Goal: Find specific fact: Find specific fact

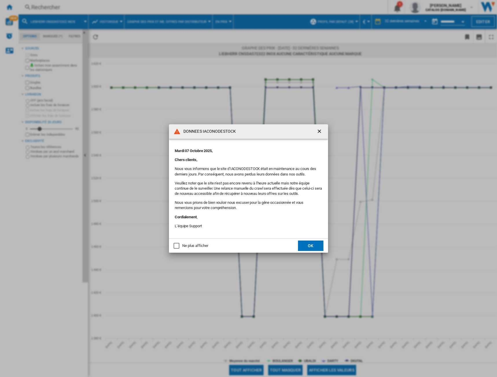
click at [313, 252] on md-dialog-actions "Ne plus afficher OK" at bounding box center [248, 246] width 159 height 14
click at [314, 250] on button "OK" at bounding box center [310, 246] width 25 height 10
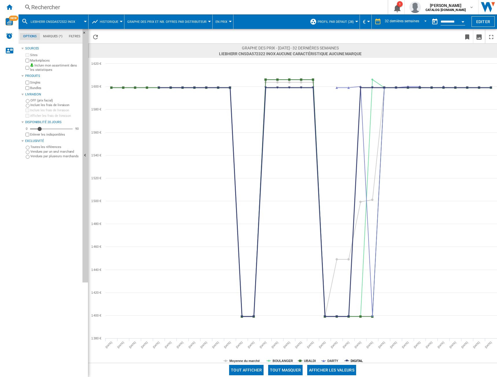
click at [355, 361] on tspan "DIGITAL" at bounding box center [357, 361] width 12 height 3
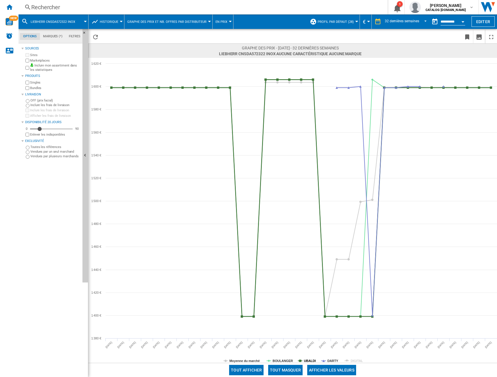
click at [309, 361] on tspan "UBALDI" at bounding box center [310, 361] width 12 height 3
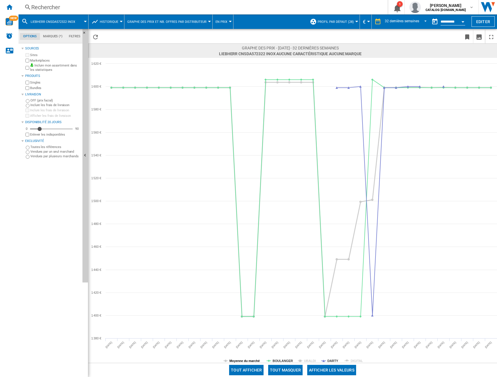
click at [243, 360] on tspan "Moyenne du marché" at bounding box center [245, 361] width 30 height 3
click at [70, 5] on div "Rechercher" at bounding box center [202, 7] width 342 height 8
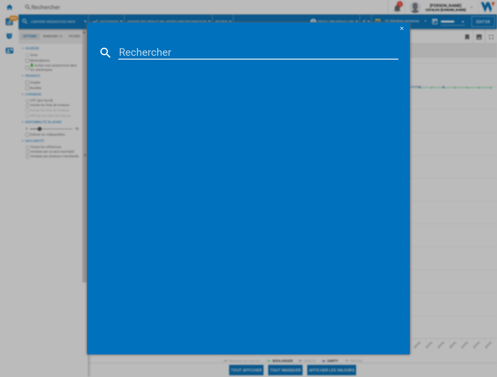
click at [132, 54] on input at bounding box center [258, 53] width 280 height 14
paste input "GBV5240APY"
click at [137, 49] on input "GBV5240APY" at bounding box center [258, 53] width 280 height 14
click at [138, 49] on input "GBV5240APY" at bounding box center [258, 53] width 280 height 14
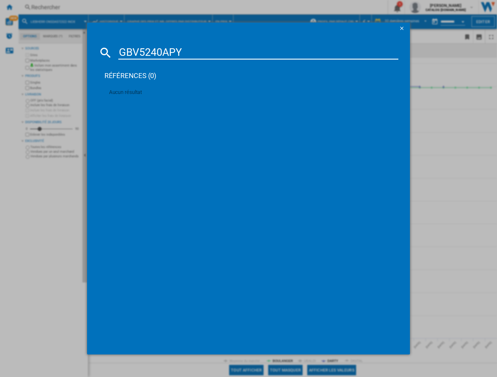
paste input "P62PZNAC"
type input "GBP62PZNAC"
